Goal: Transaction & Acquisition: Purchase product/service

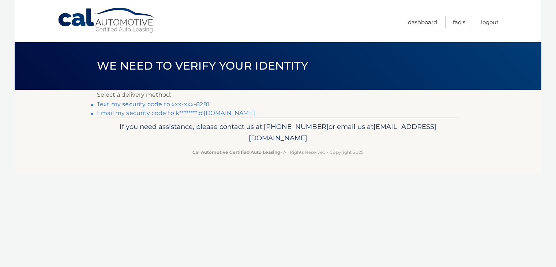
click at [155, 104] on link "Text my security code to xxx-xxx-8281" at bounding box center [153, 104] width 112 height 7
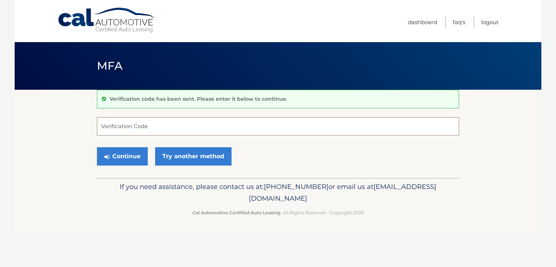
click at [159, 124] on input "Verification Code" at bounding box center [278, 126] width 362 height 18
type input "699770"
click at [139, 149] on button "Continue" at bounding box center [122, 156] width 51 height 18
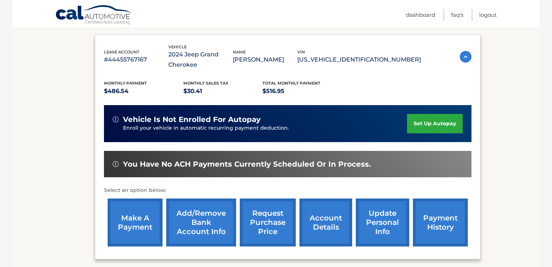
scroll to position [146, 0]
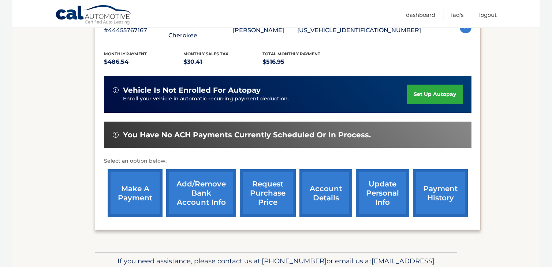
click at [133, 199] on link "make a payment" at bounding box center [135, 193] width 55 height 48
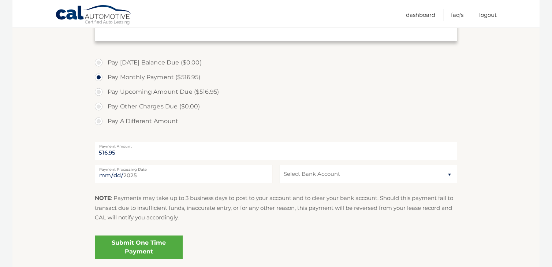
scroll to position [205, 0]
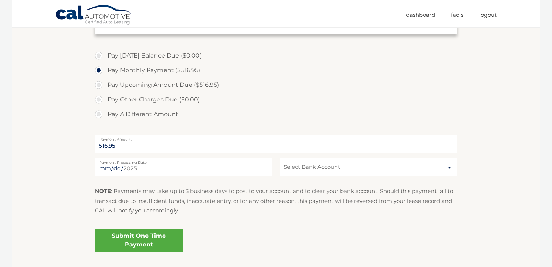
click at [361, 167] on select "Select Bank Account Checking CITIZENS BANK NA *****7259 Checking CITIZENS BANK …" at bounding box center [367, 167] width 177 height 18
select select "MjcxOGM3OWYtZDFlZi00NDVjLTliZTktZjY3NDM3MDA5OGEz"
click at [279, 158] on select "Select Bank Account Checking CITIZENS BANK NA *****7259 Checking CITIZENS BANK …" at bounding box center [367, 167] width 177 height 18
click at [164, 169] on input "2025-09-30" at bounding box center [183, 167] width 177 height 18
type input "2025-10-02"
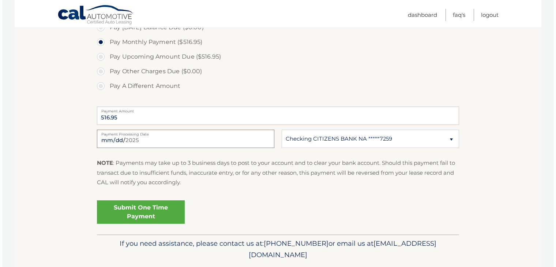
scroll to position [255, 0]
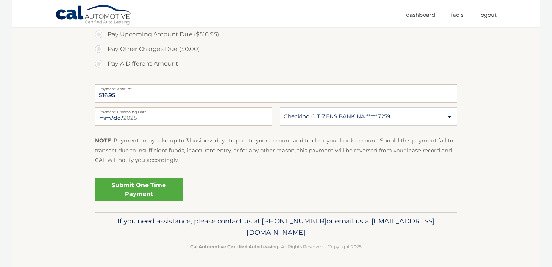
click at [159, 190] on link "Submit One Time Payment" at bounding box center [139, 189] width 88 height 23
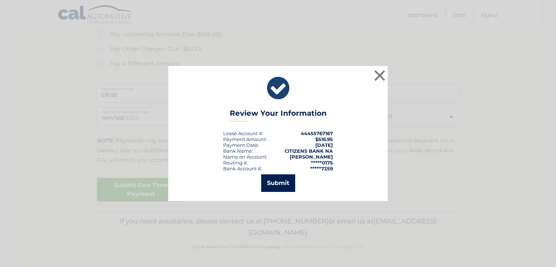
click at [271, 183] on button "Submit" at bounding box center [278, 183] width 34 height 18
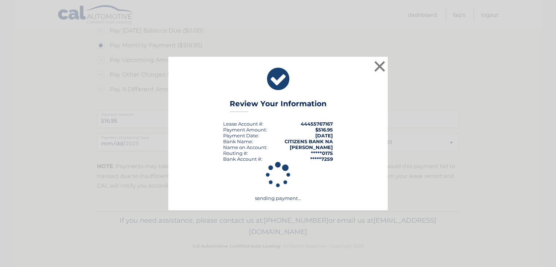
scroll to position [229, 0]
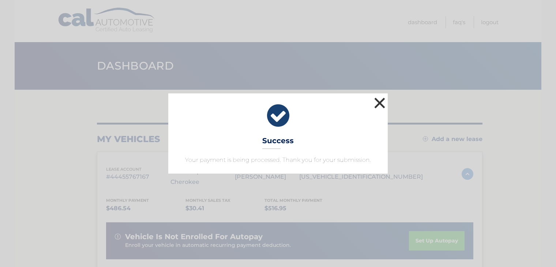
click at [375, 100] on button "×" at bounding box center [379, 102] width 15 height 15
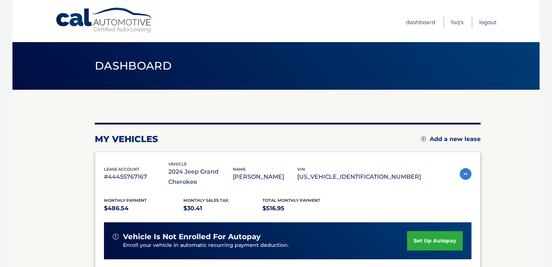
click at [484, 22] on link "Logout" at bounding box center [488, 22] width 18 height 12
